Goal: Task Accomplishment & Management: Manage account settings

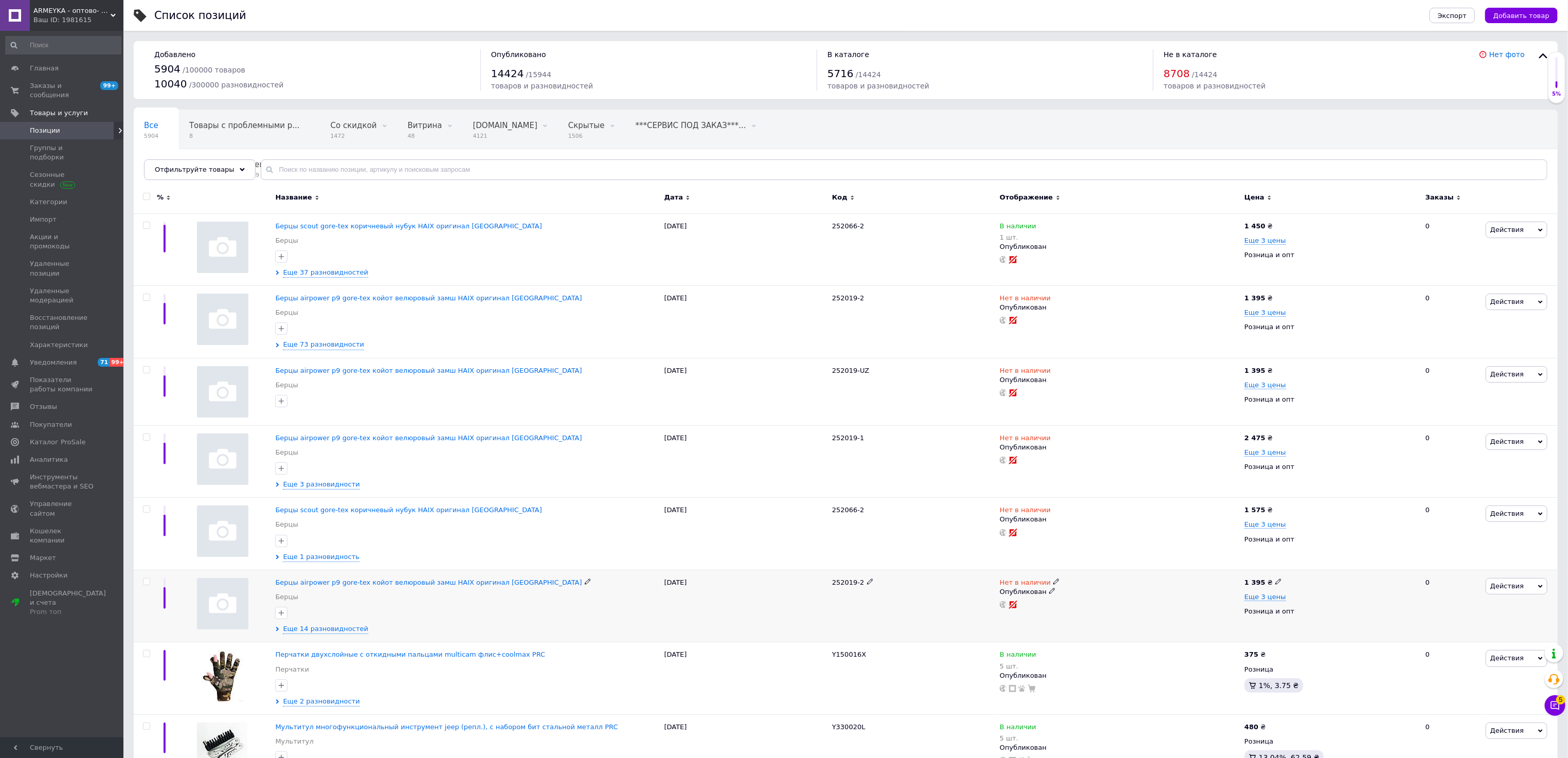
click at [148, 585] on input "checkbox" at bounding box center [146, 582] width 7 height 7
checkbox input "true"
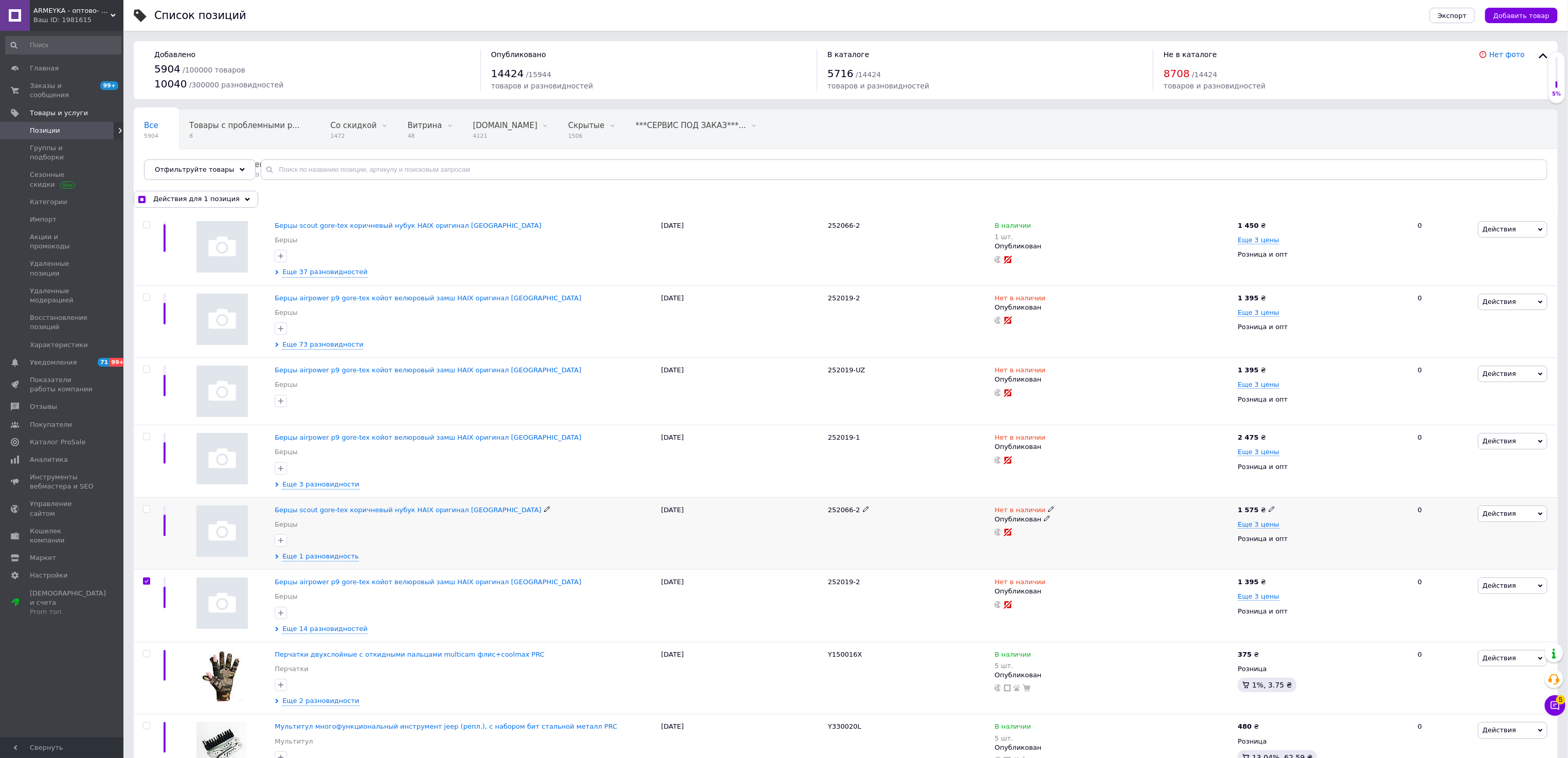
click at [149, 508] on span at bounding box center [146, 509] width 7 height 7
click at [149, 508] on input "checkbox" at bounding box center [146, 510] width 7 height 7
checkbox input "true"
click at [147, 436] on input "checkbox" at bounding box center [146, 437] width 7 height 7
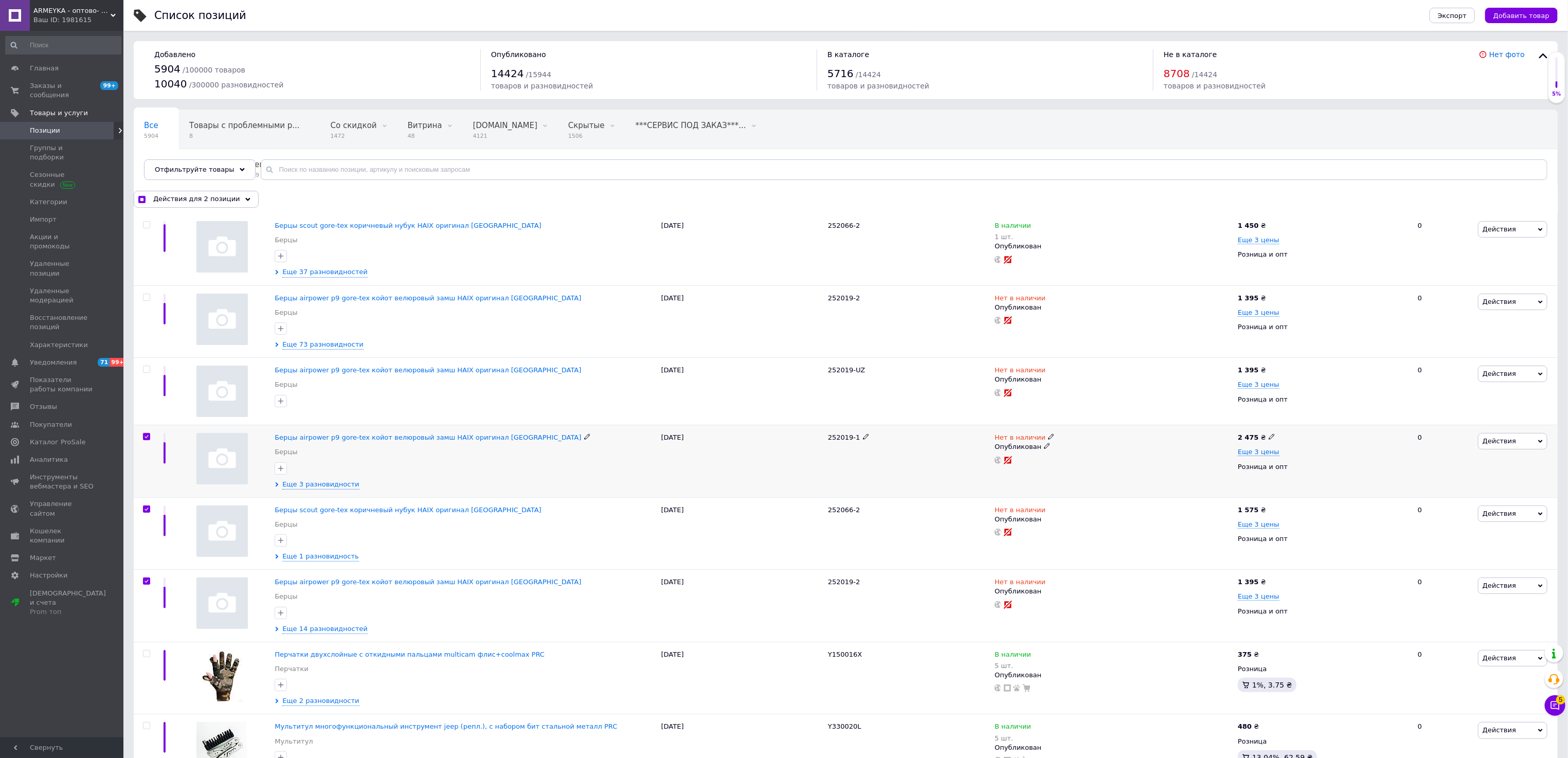
checkbox input "true"
click at [145, 373] on input "checkbox" at bounding box center [146, 369] width 7 height 7
checkbox input "true"
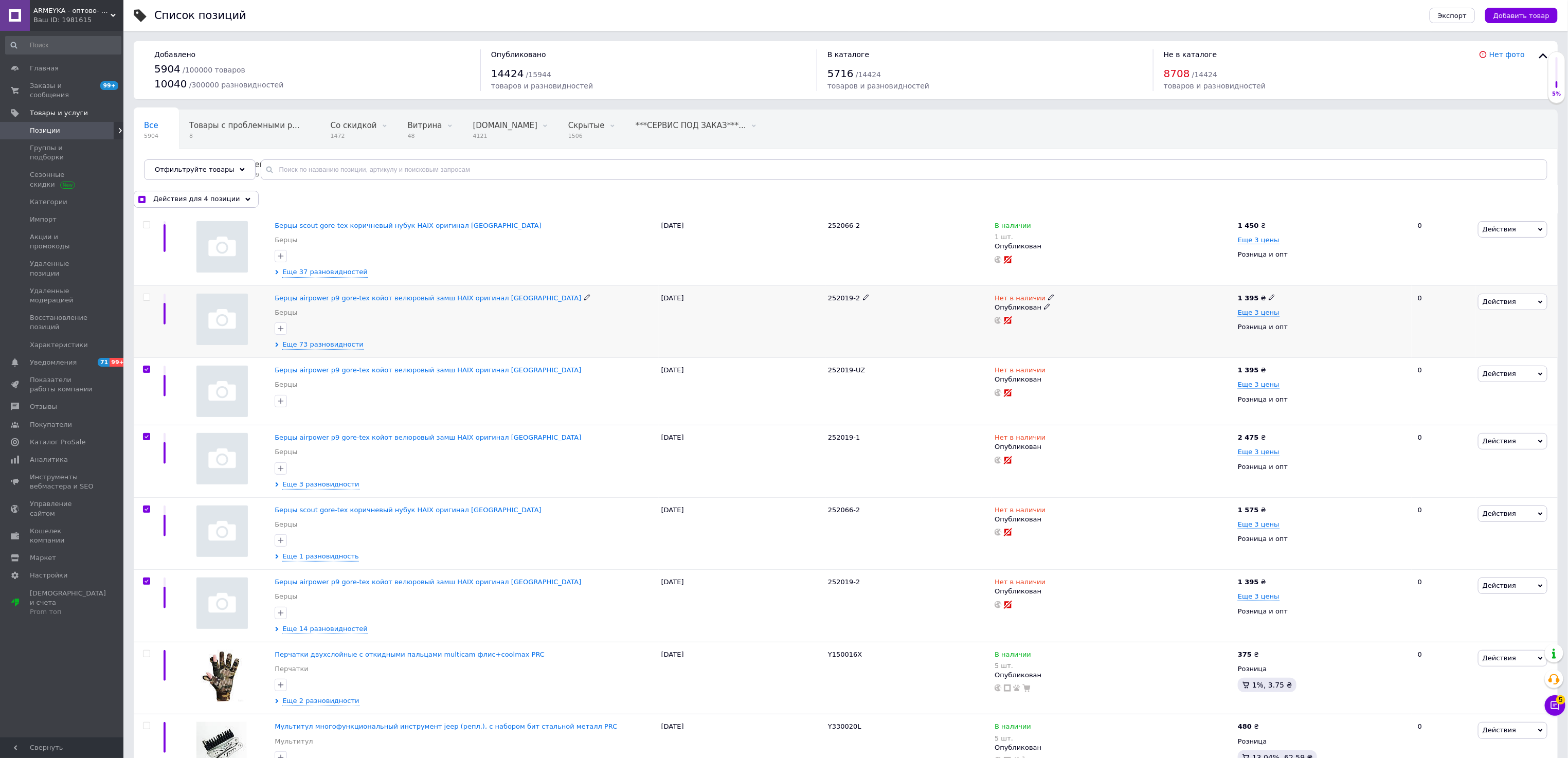
click at [148, 298] on input "checkbox" at bounding box center [146, 298] width 7 height 7
checkbox input "true"
click at [142, 219] on div at bounding box center [145, 249] width 23 height 72
checkbox input "true"
click at [147, 226] on input "checkbox" at bounding box center [146, 225] width 7 height 7
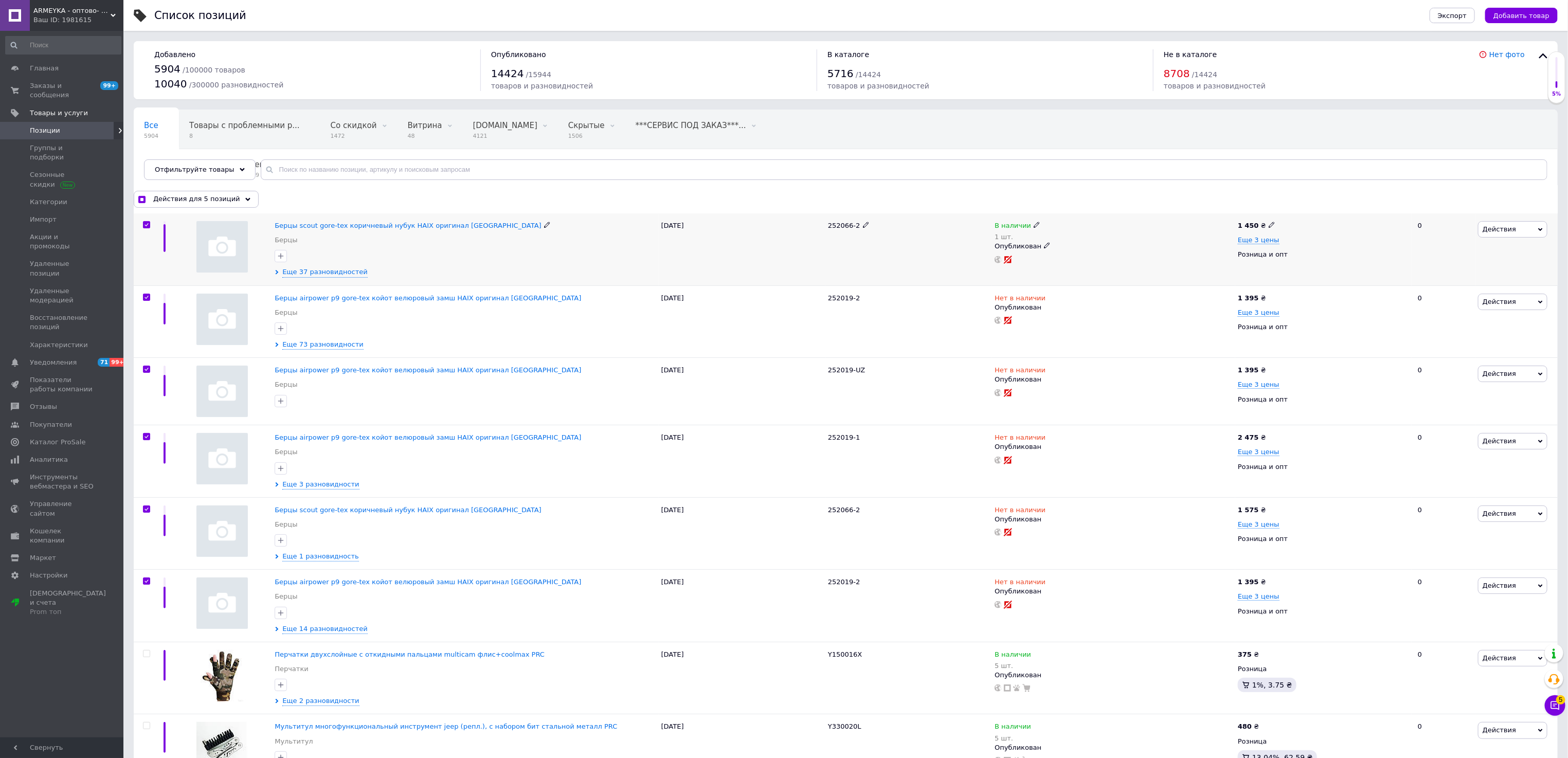
checkbox input "true"
click at [226, 182] on div "Все 5904 Товары с проблемными р... 8 Со скидкой 1472 Удалить Редактировать Витр…" at bounding box center [845, 149] width 1424 height 85
click at [196, 205] on div "Действия для 6 позиций" at bounding box center [196, 199] width 125 height 16
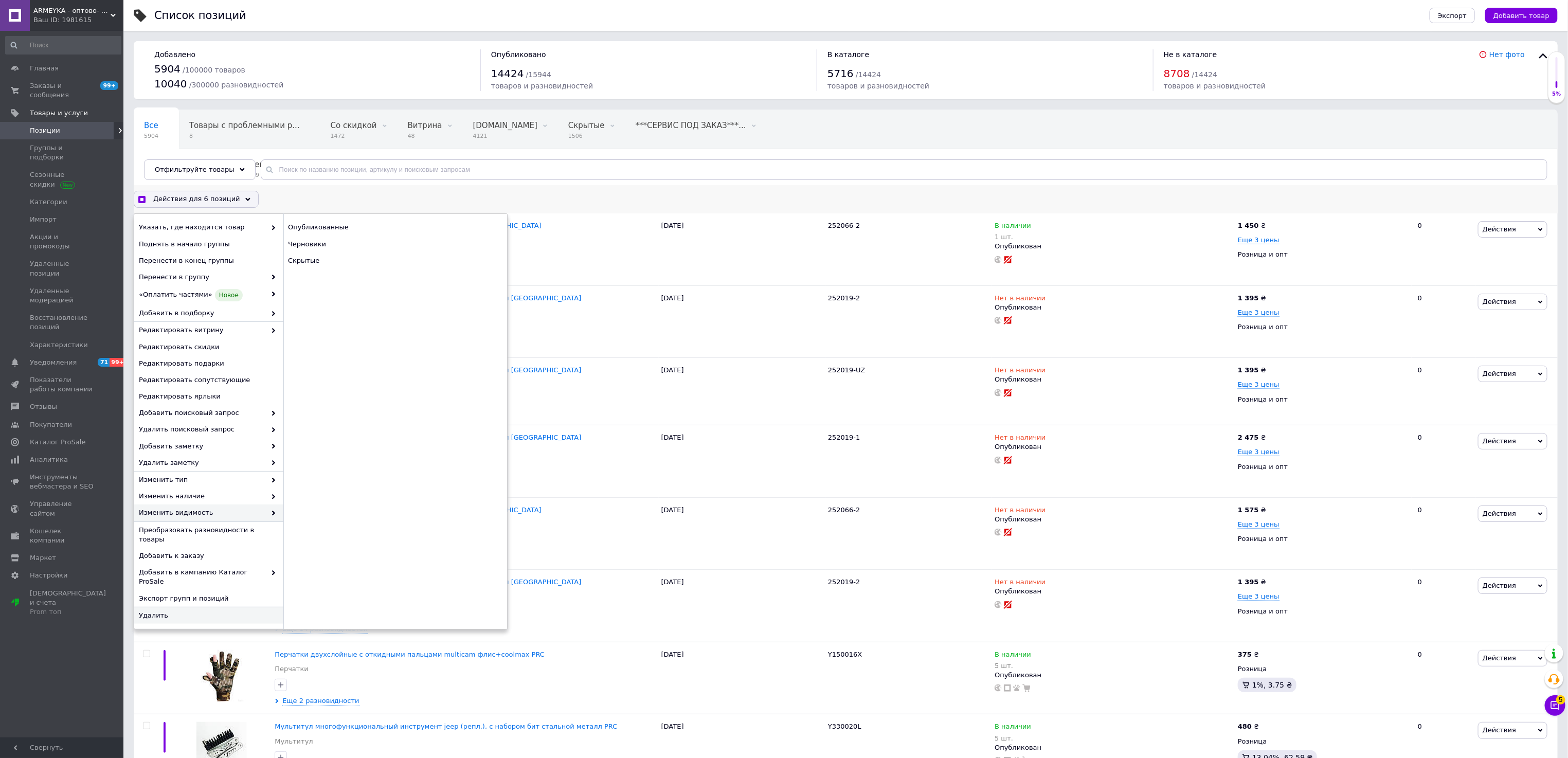
click at [172, 611] on span "Удалить" at bounding box center [207, 616] width 138 height 9
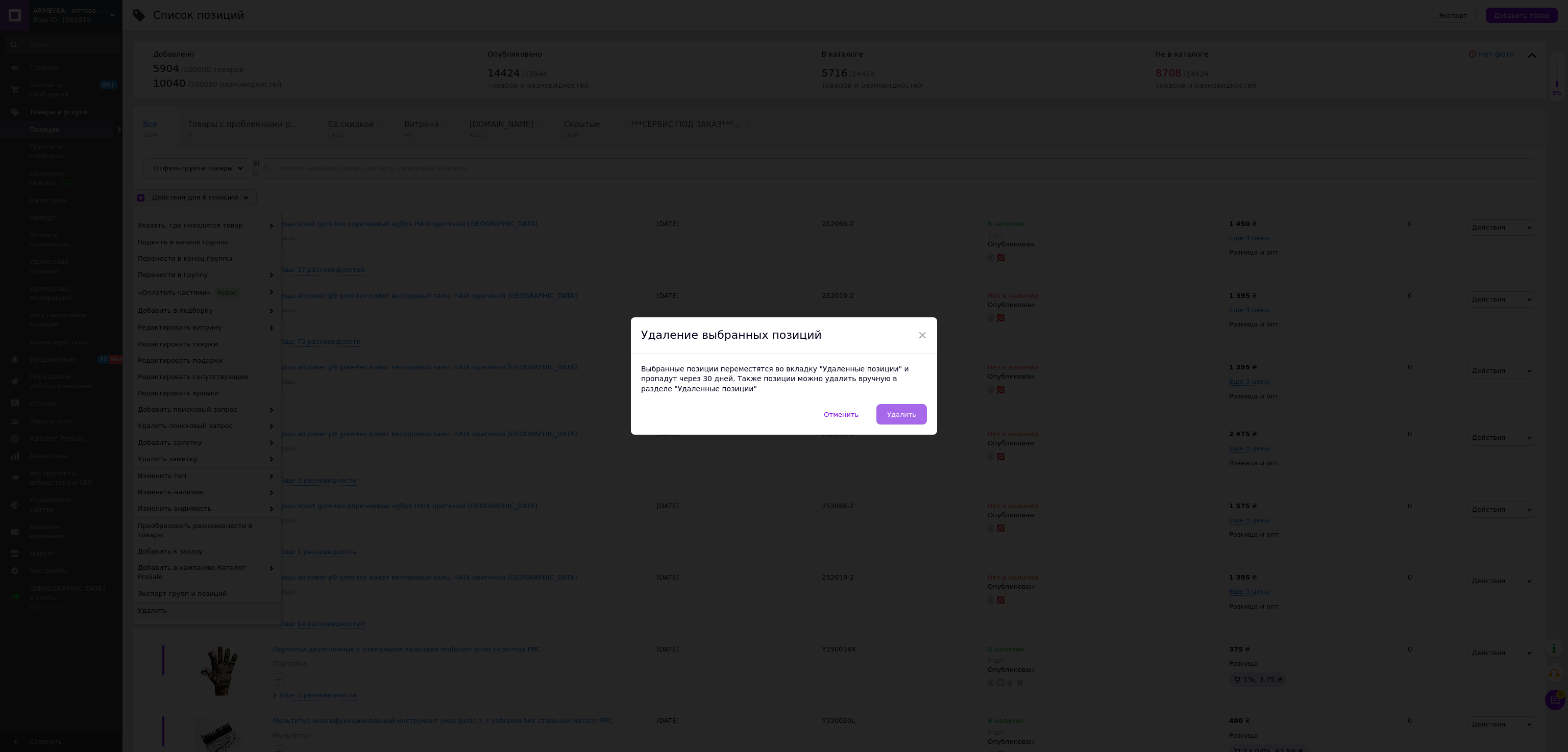
click at [908, 404] on button "Удалить" at bounding box center [901, 414] width 50 height 20
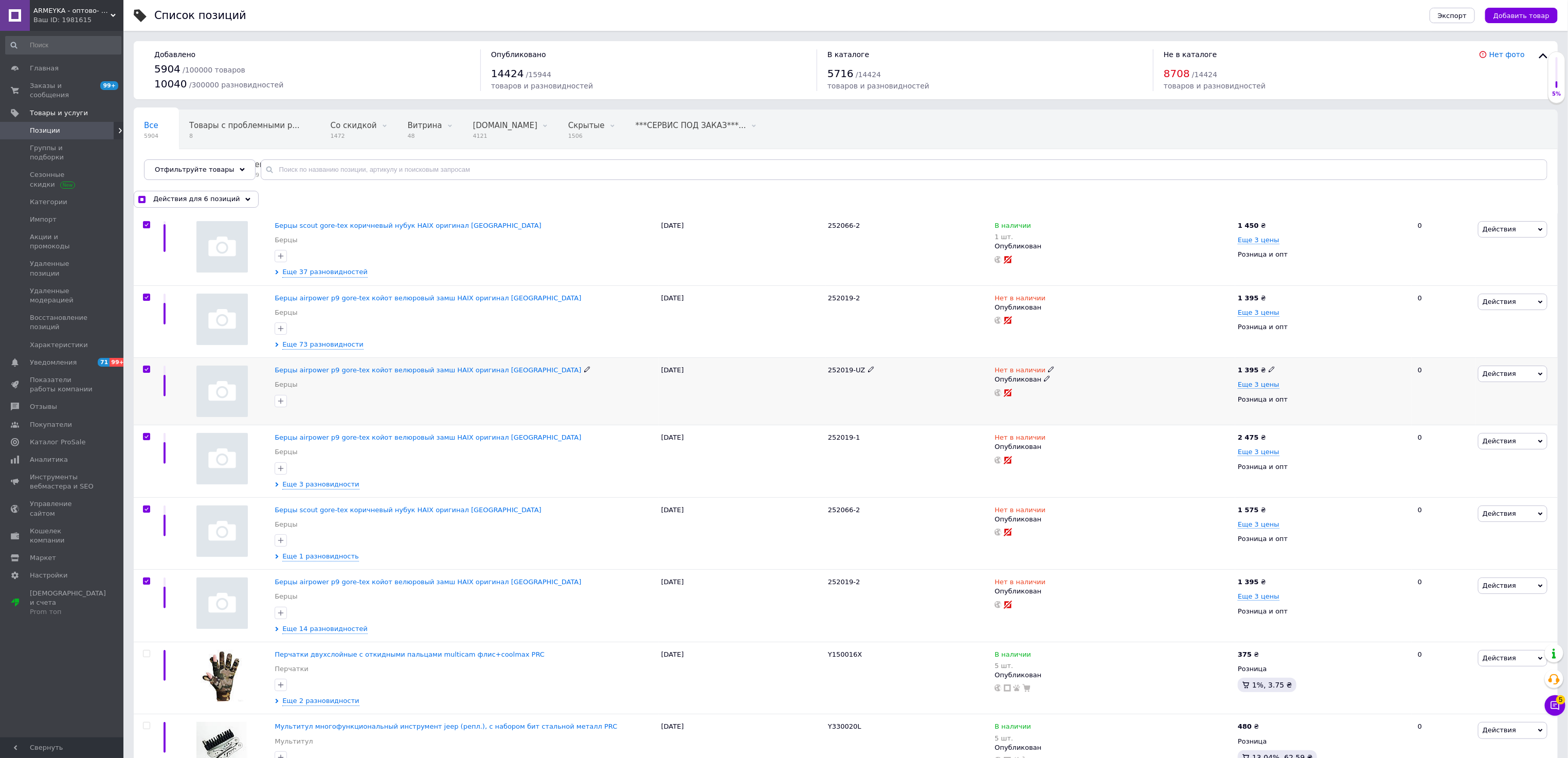
click at [915, 403] on div "252019-UZ" at bounding box center [908, 392] width 167 height 67
checkbox input "true"
checkbox input "false"
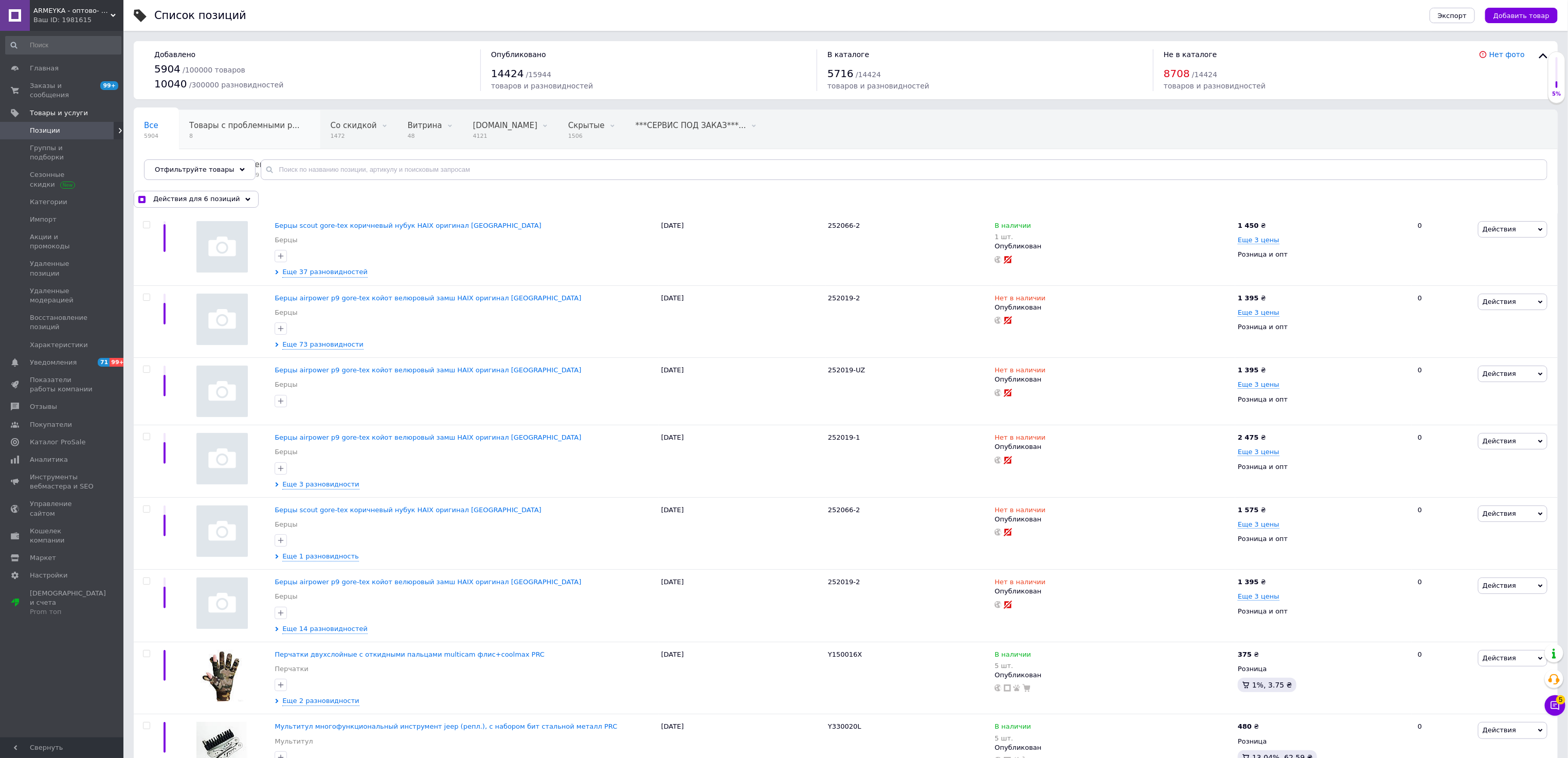
checkbox input "false"
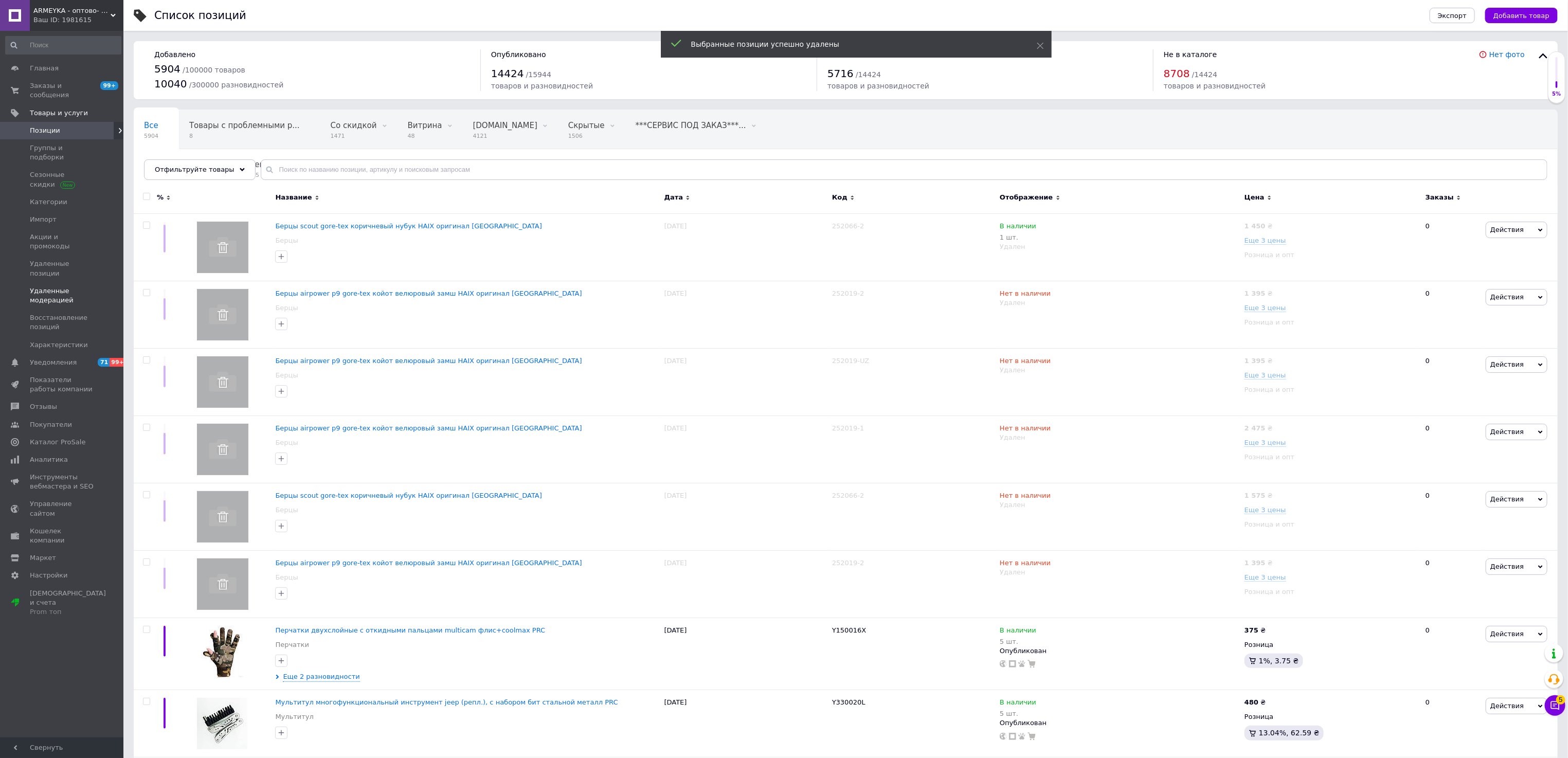
click at [51, 286] on span "Удаленные модерацией" at bounding box center [62, 296] width 65 height 18
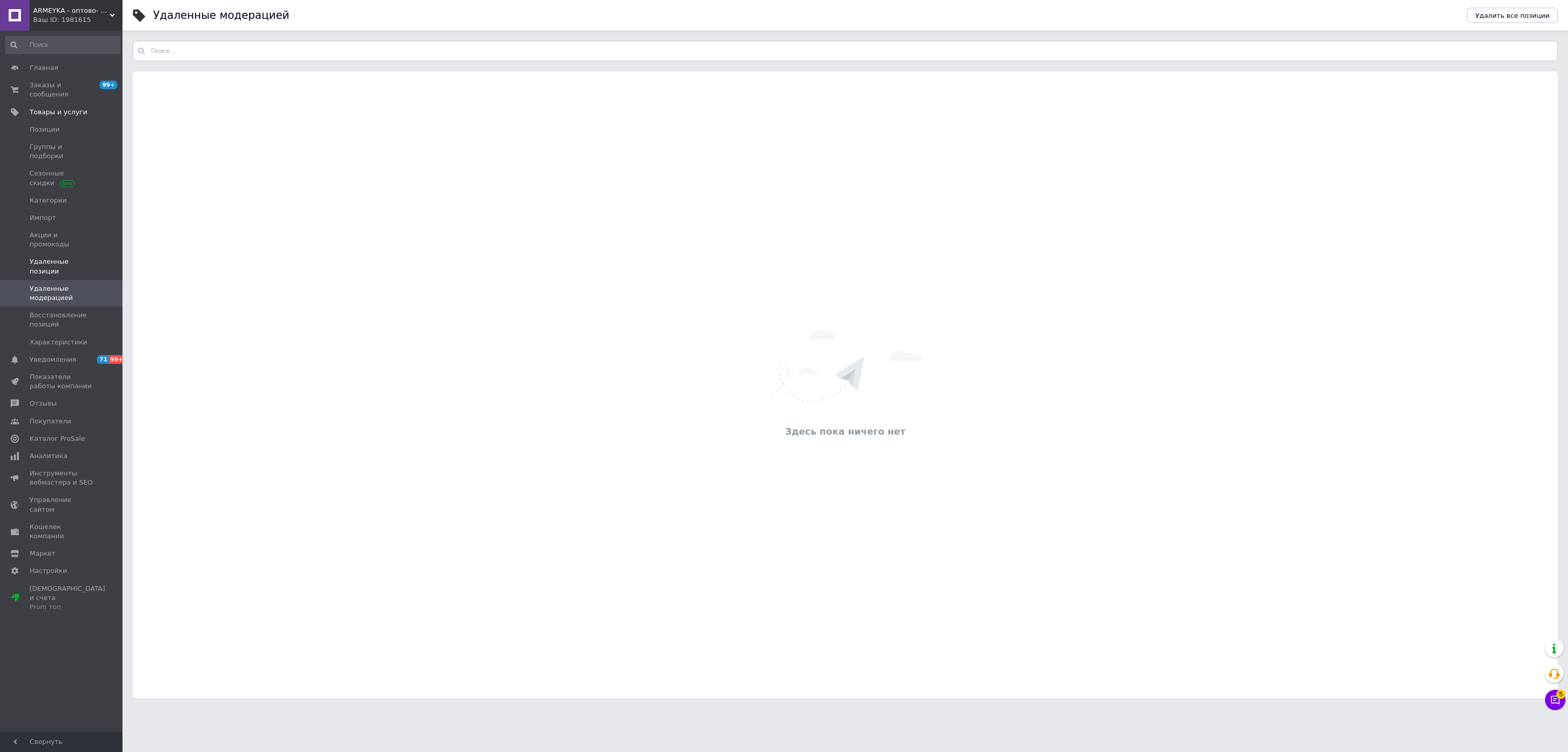
click at [63, 257] on span "Удаленные позиции" at bounding box center [61, 267] width 65 height 18
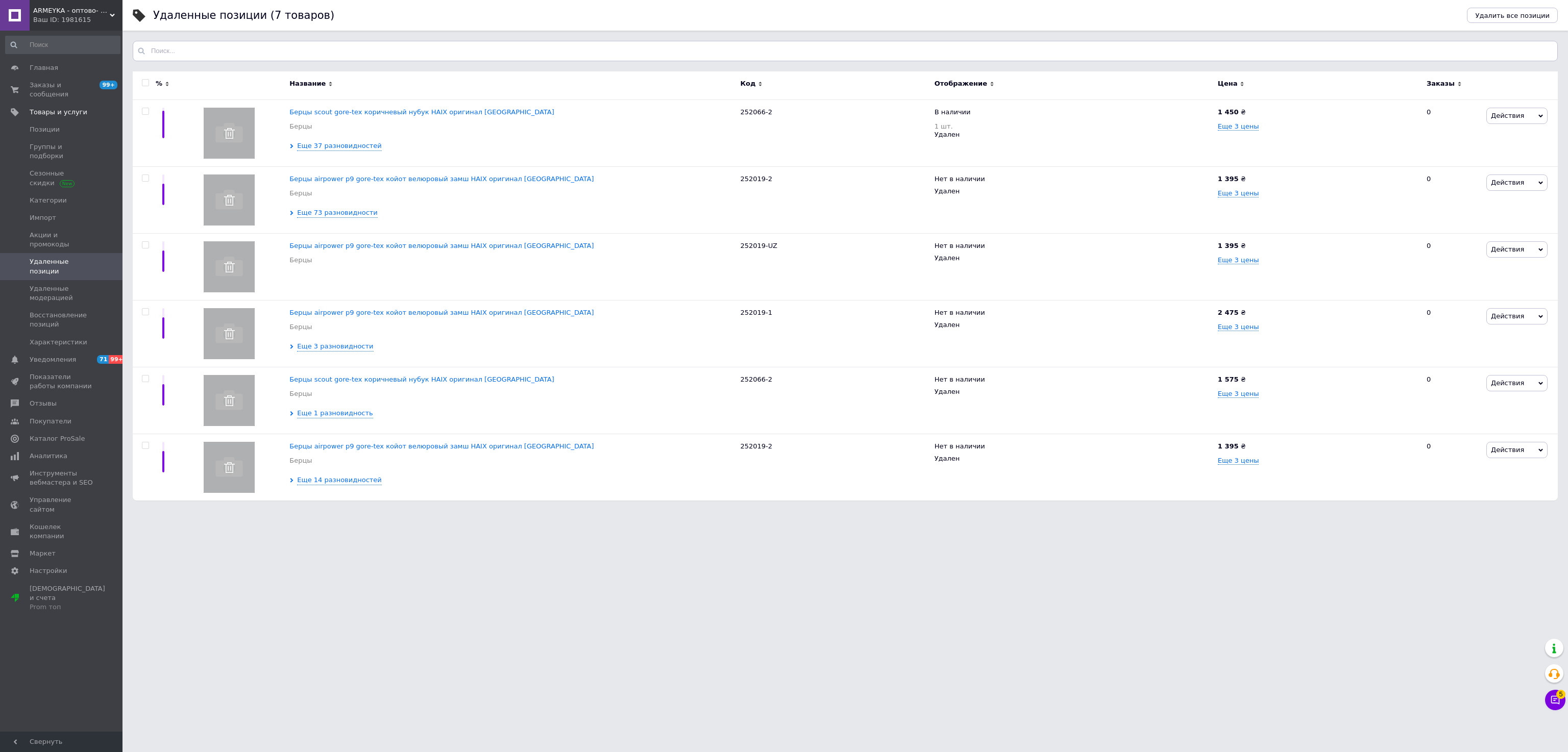
click at [144, 83] on input "checkbox" at bounding box center [145, 83] width 7 height 7
checkbox input "true"
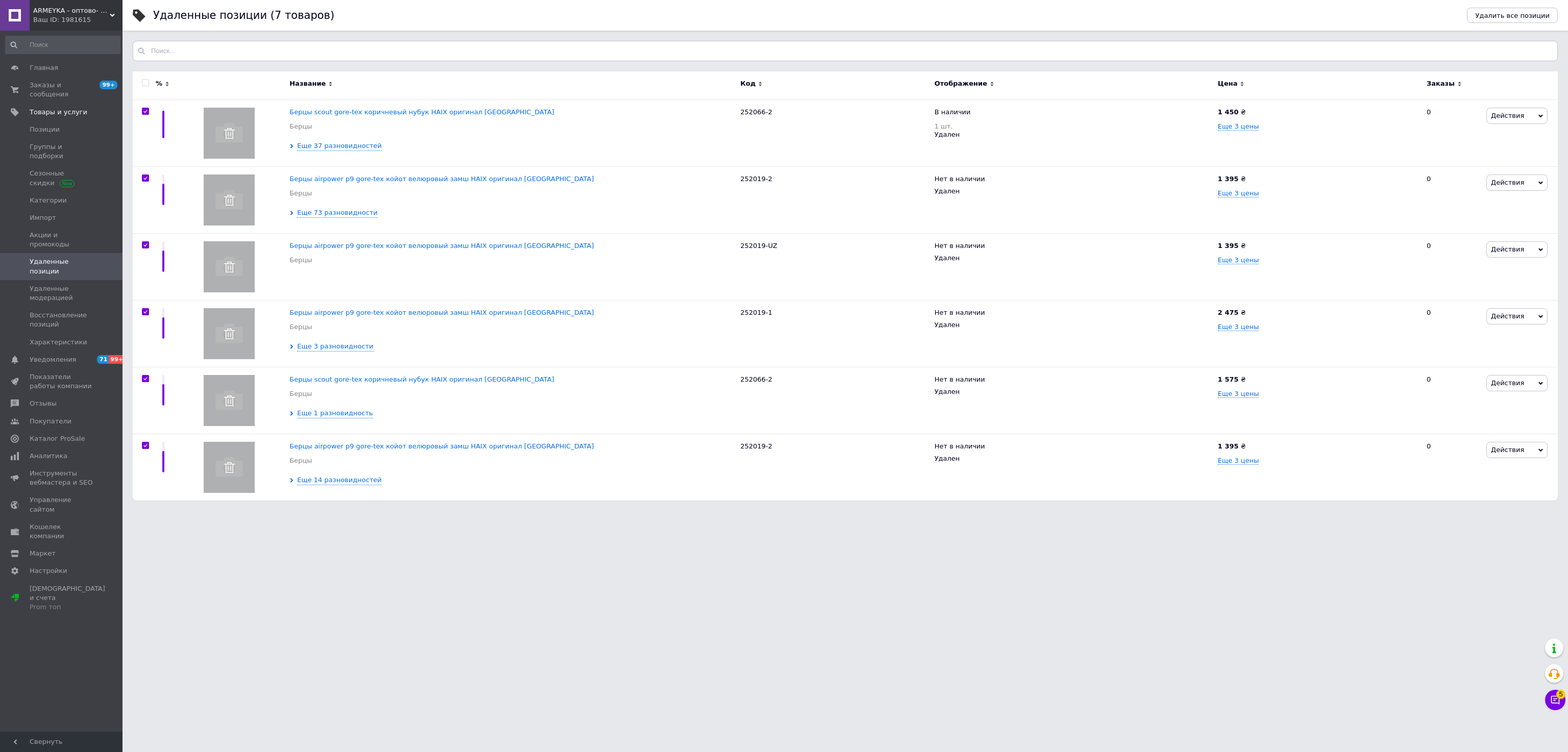
checkbox input "true"
click at [164, 85] on span "Действия для 6 позиций" at bounding box center [195, 85] width 86 height 9
click at [167, 135] on div "Удалить позиции" at bounding box center [207, 130] width 148 height 16
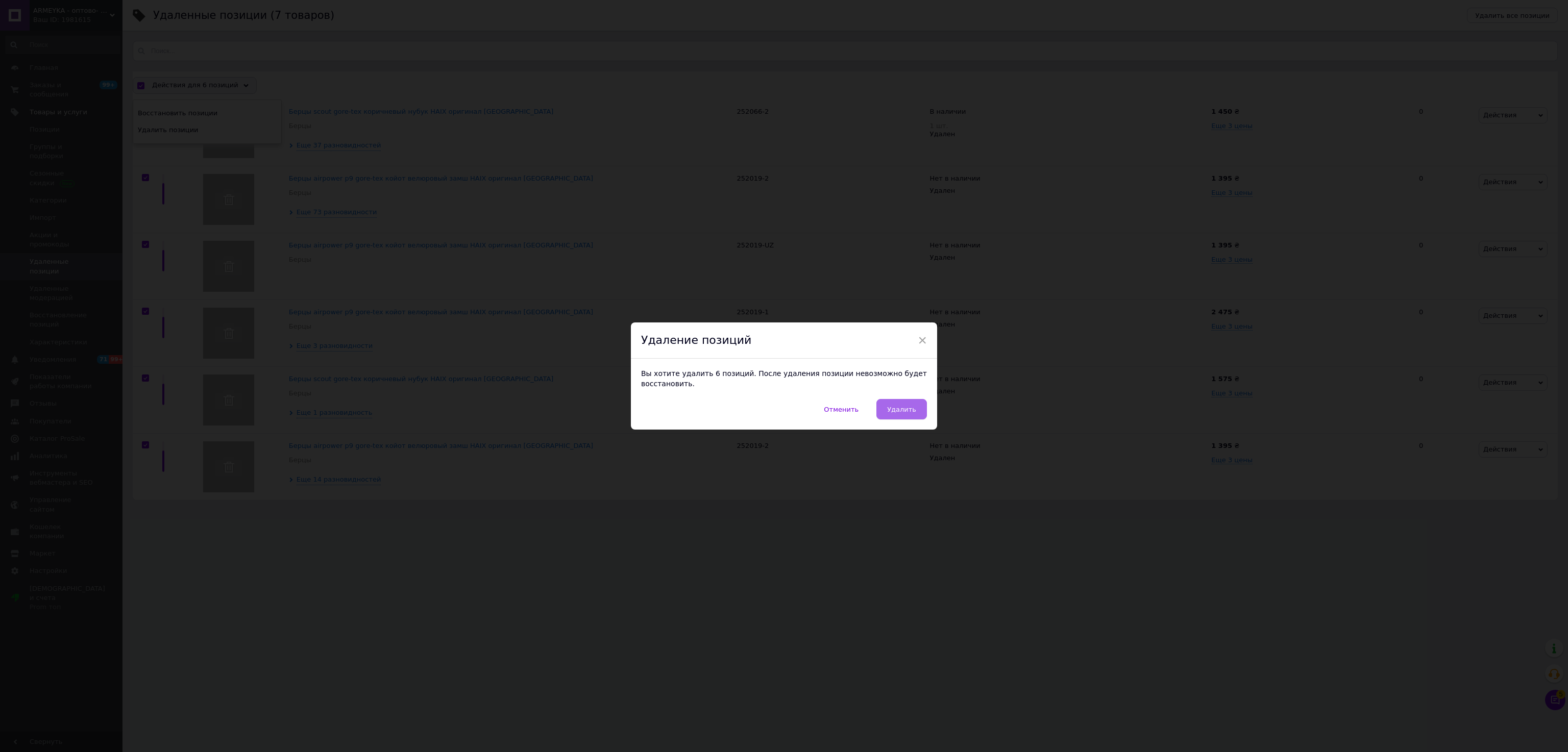
click at [902, 407] on span "Удалить" at bounding box center [902, 410] width 29 height 8
checkbox input "false"
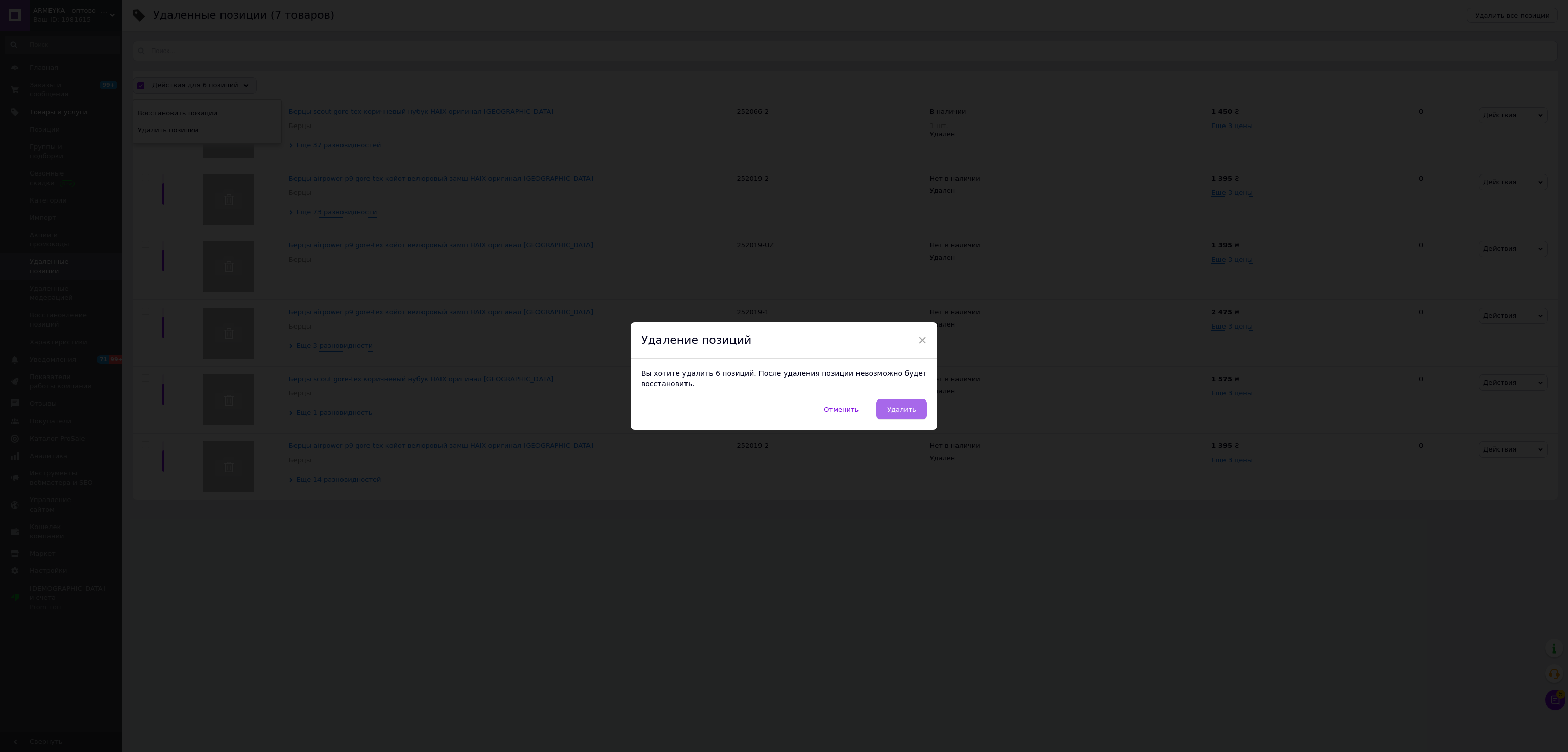
checkbox input "false"
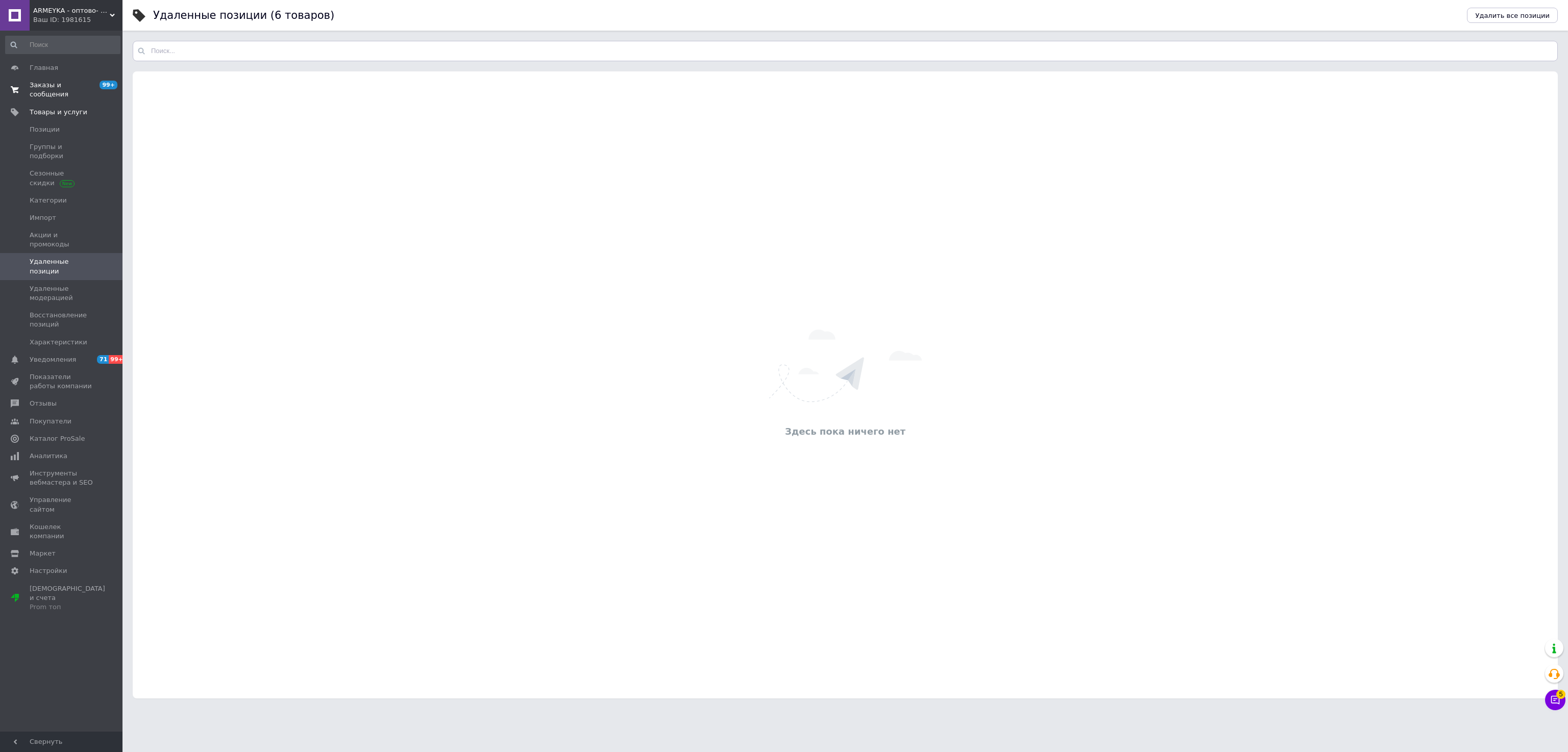
click at [44, 89] on span "Заказы и сообщения" at bounding box center [61, 90] width 65 height 18
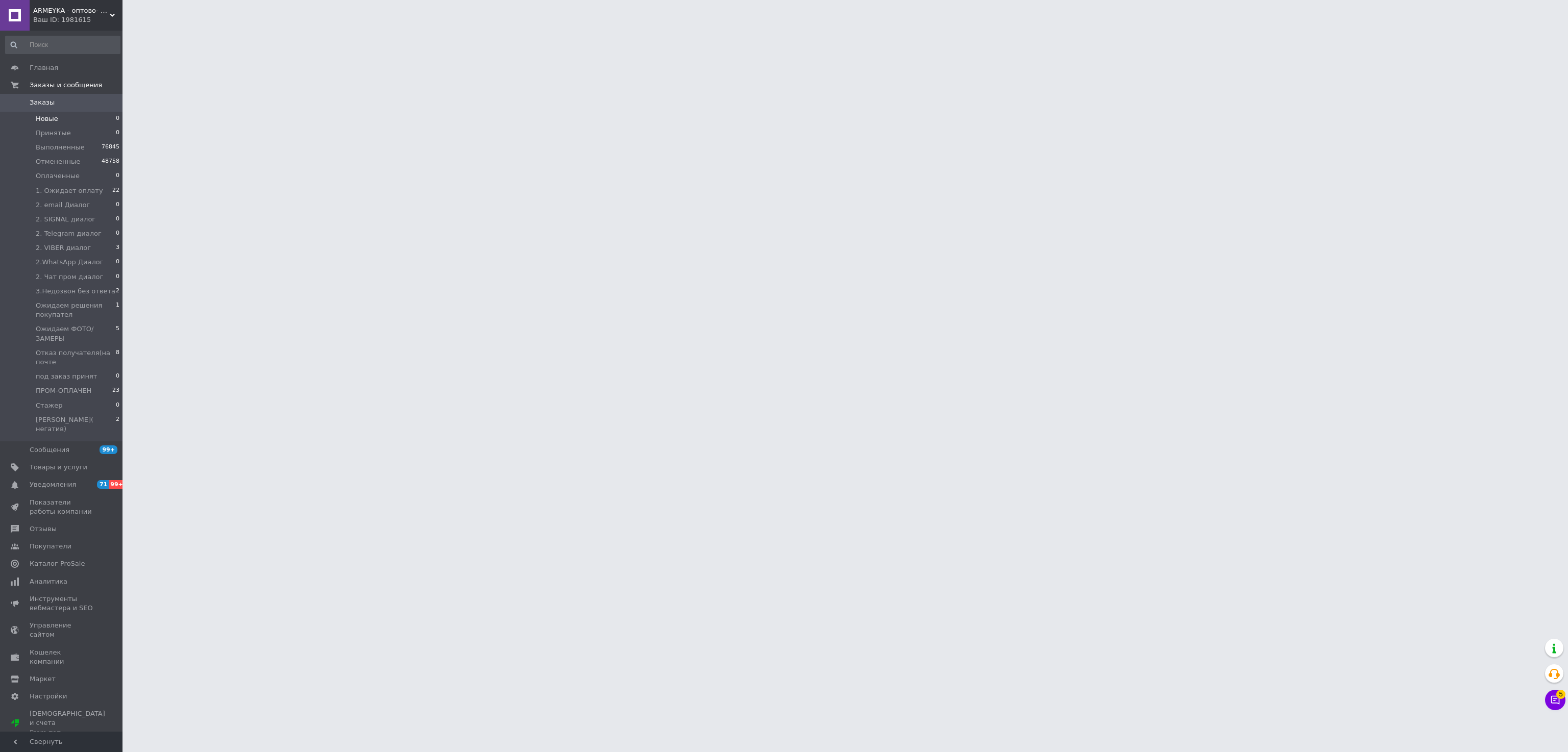
click at [52, 116] on span "Новые" at bounding box center [47, 119] width 22 height 9
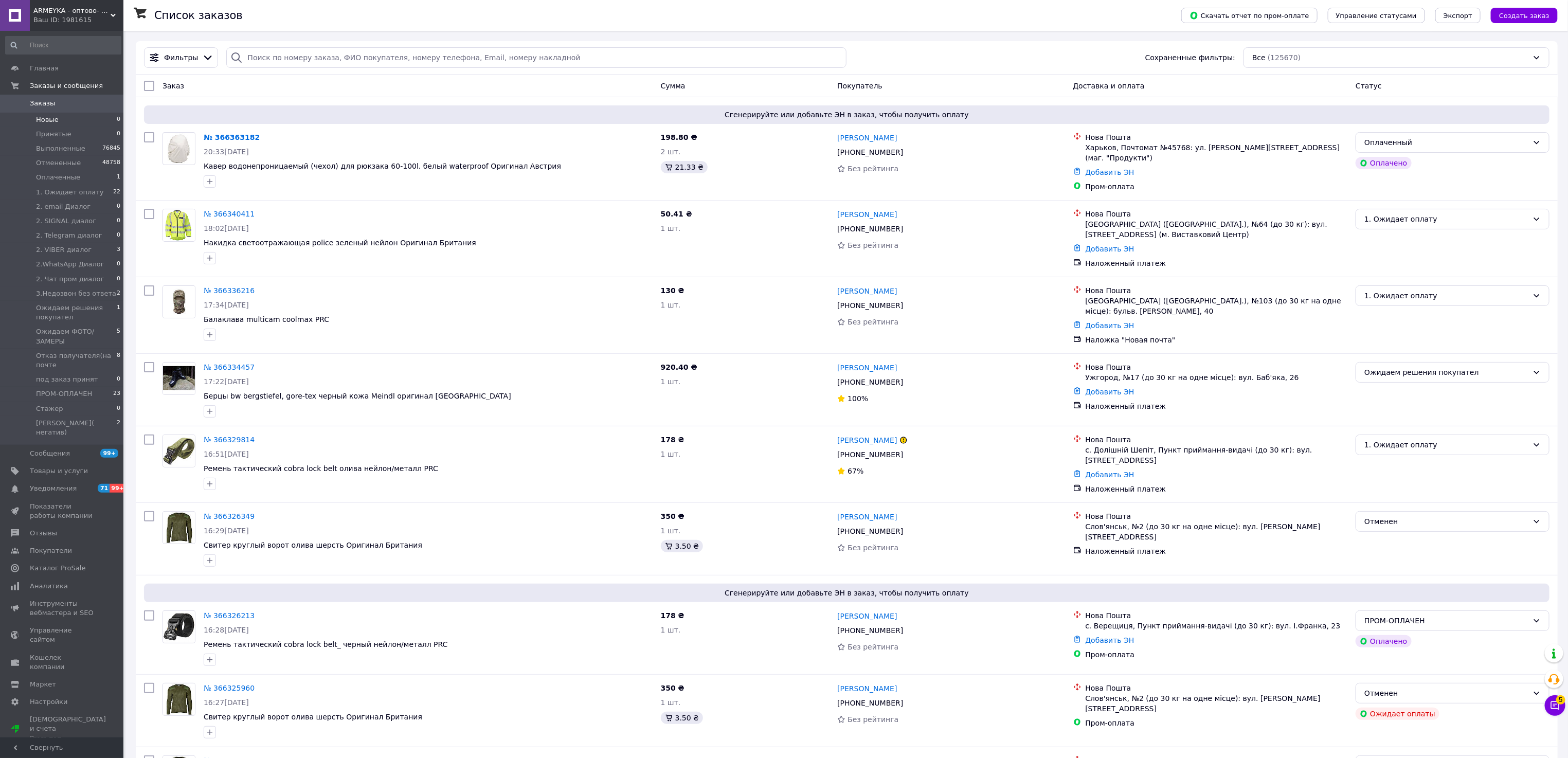
click at [50, 121] on span "Новые" at bounding box center [47, 120] width 22 height 9
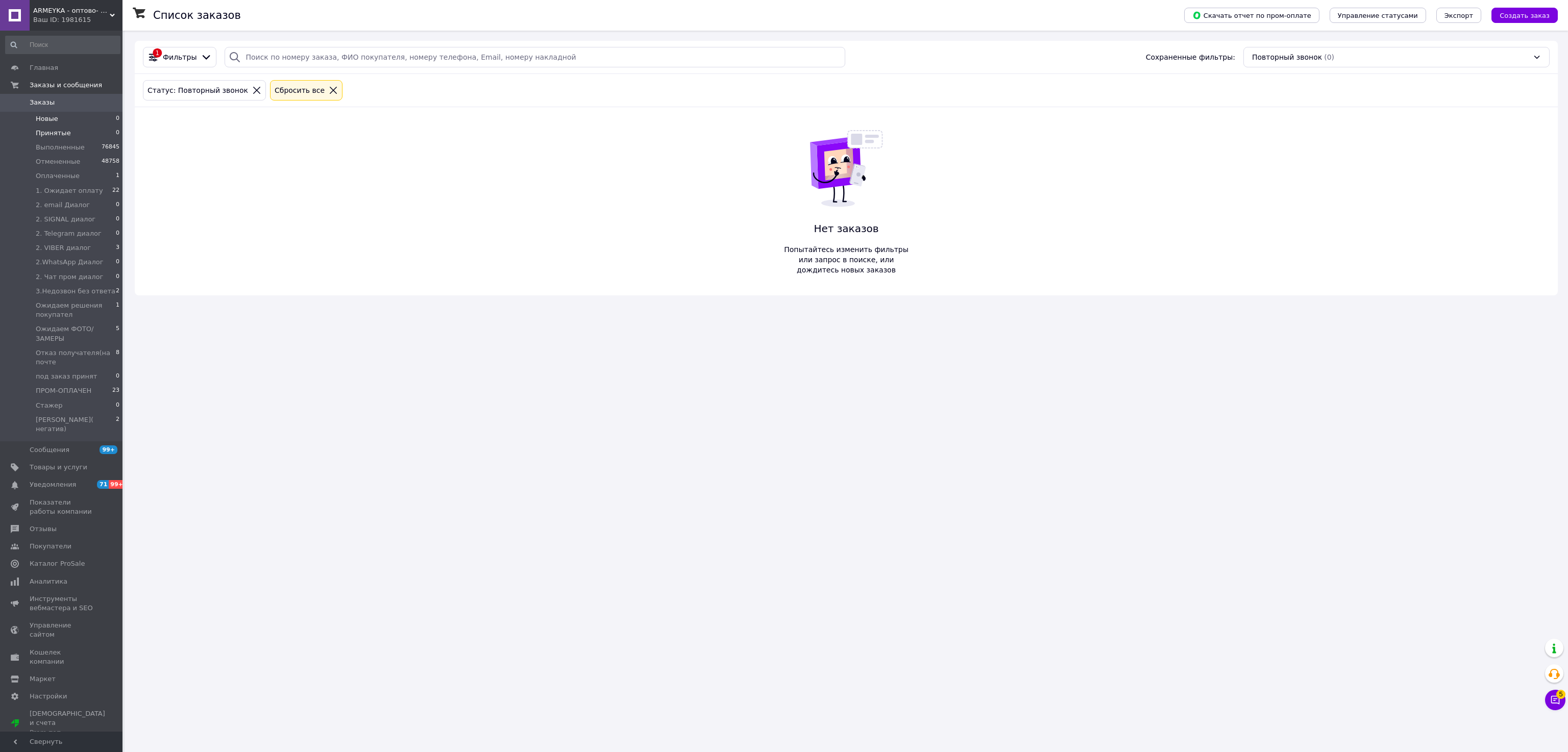
click at [51, 131] on span "Принятые" at bounding box center [54, 133] width 35 height 9
click at [64, 174] on span "Оплаченные" at bounding box center [57, 176] width 44 height 9
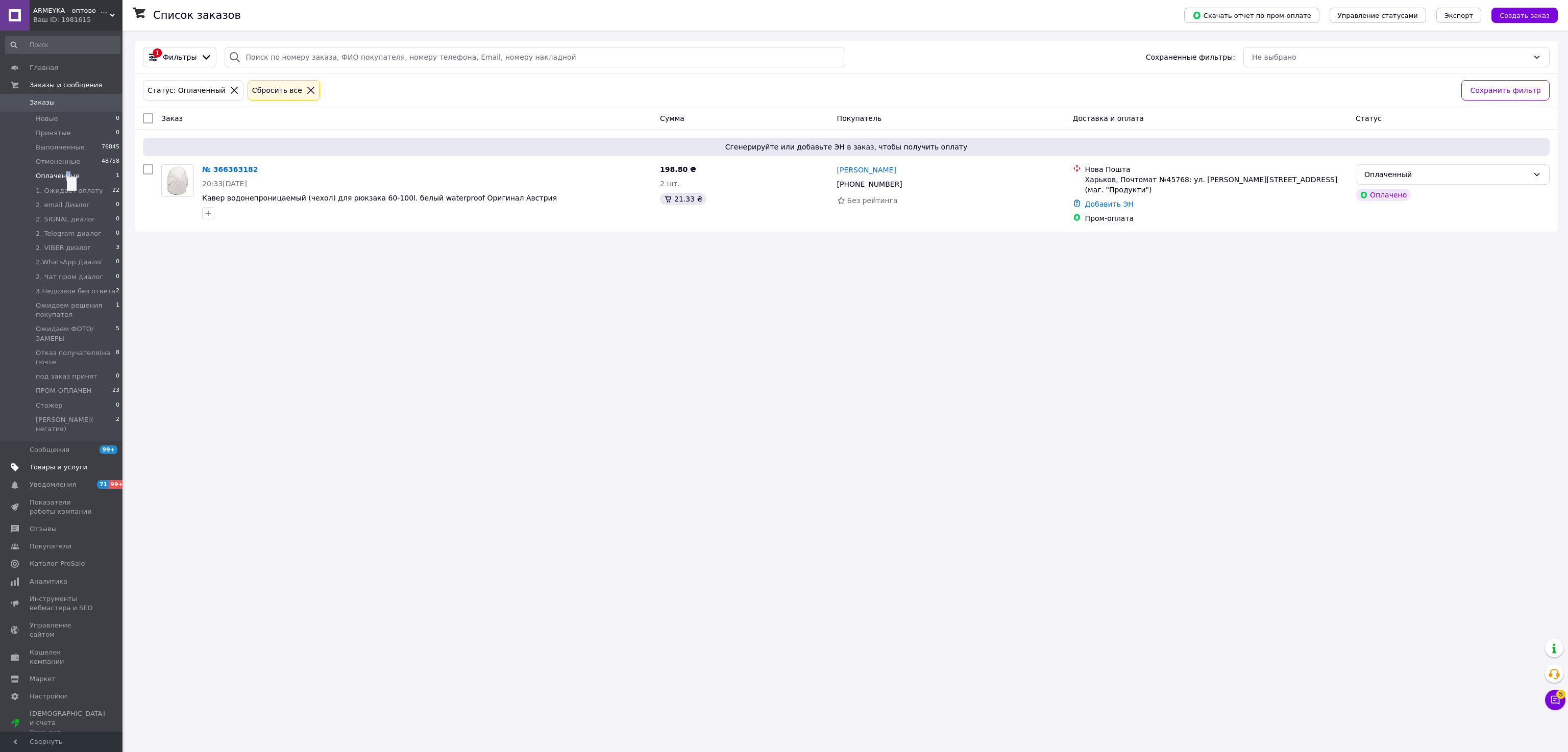
click at [52, 463] on span "Товары и услуги" at bounding box center [58, 467] width 57 height 9
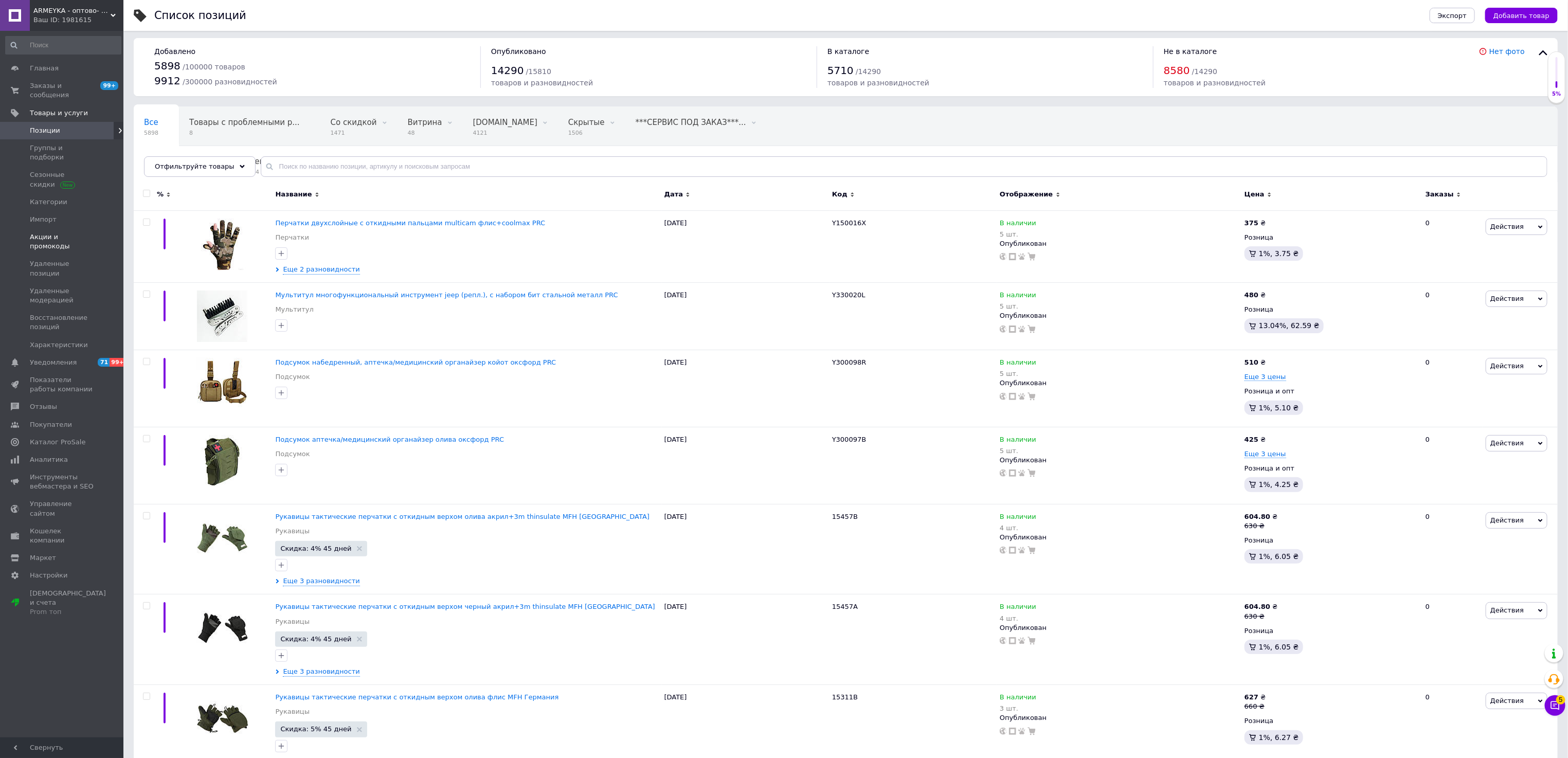
scroll to position [3, 0]
click at [47, 81] on span "Заказы и сообщения" at bounding box center [62, 90] width 65 height 18
